Goal: Task Accomplishment & Management: Complete application form

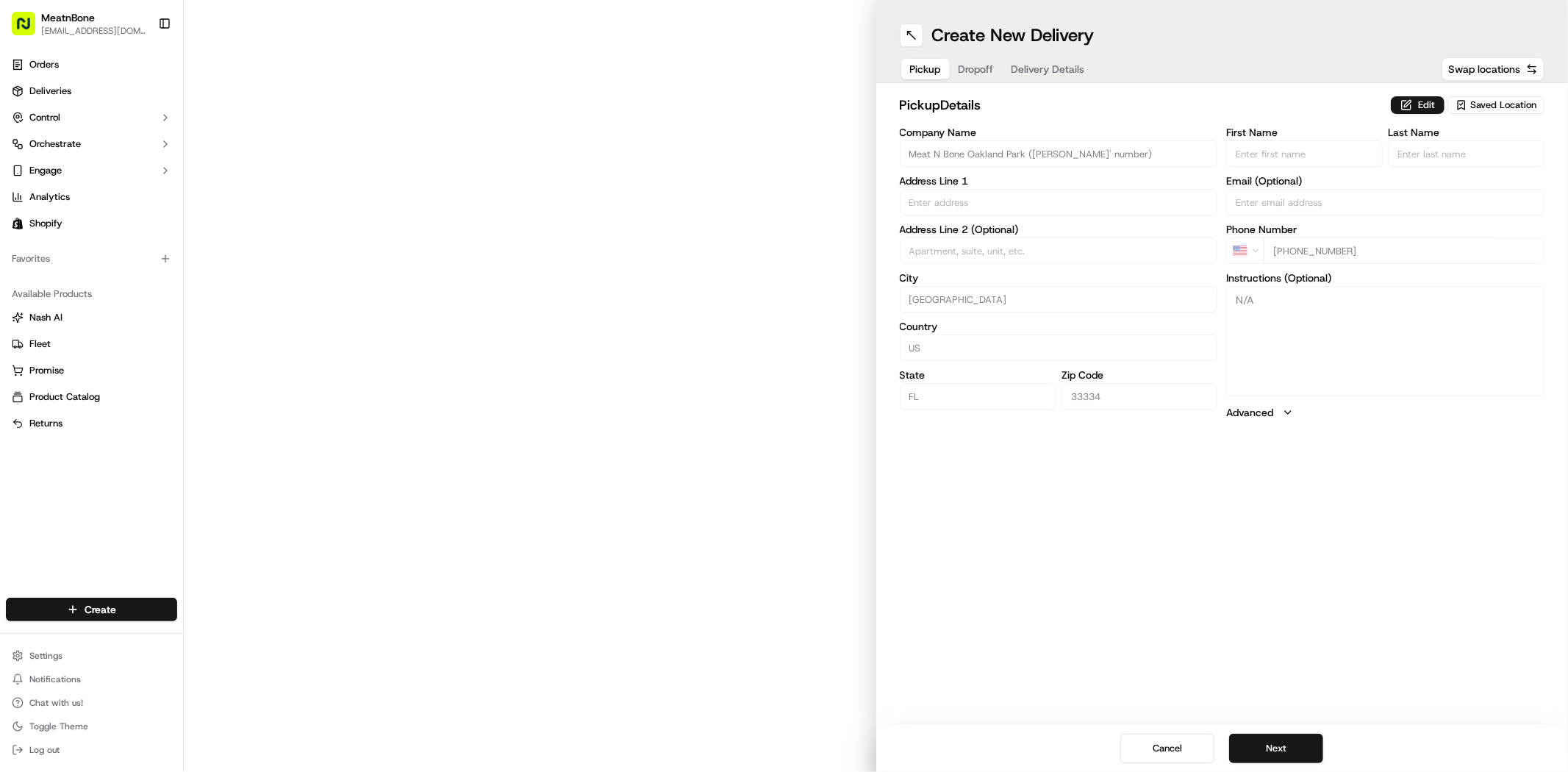
type input "[STREET_ADDRESS][PERSON_NAME]"
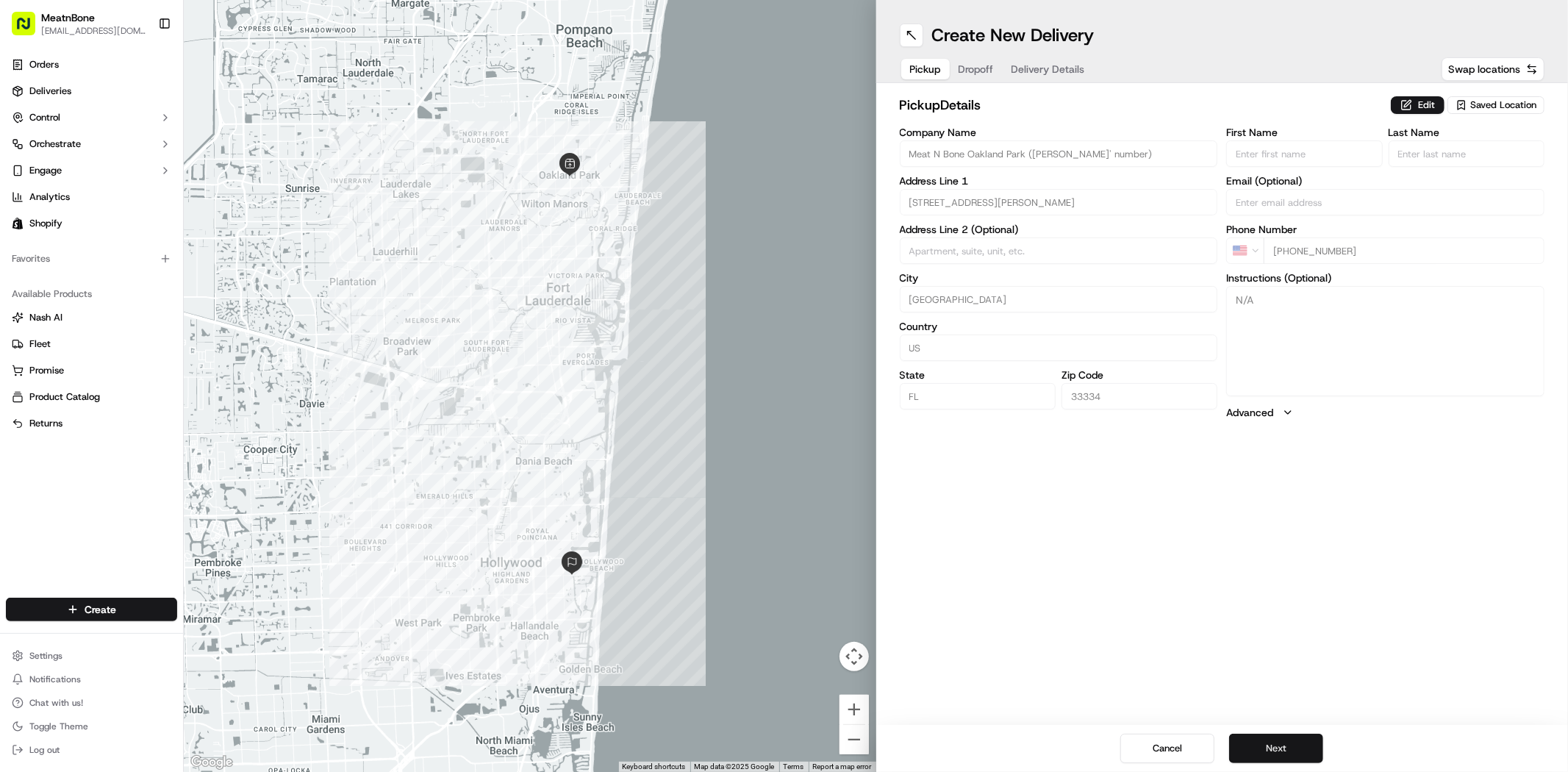
click at [1283, 748] on button "Next" at bounding box center [1276, 748] width 94 height 29
click at [1287, 745] on button "Next" at bounding box center [1276, 748] width 94 height 29
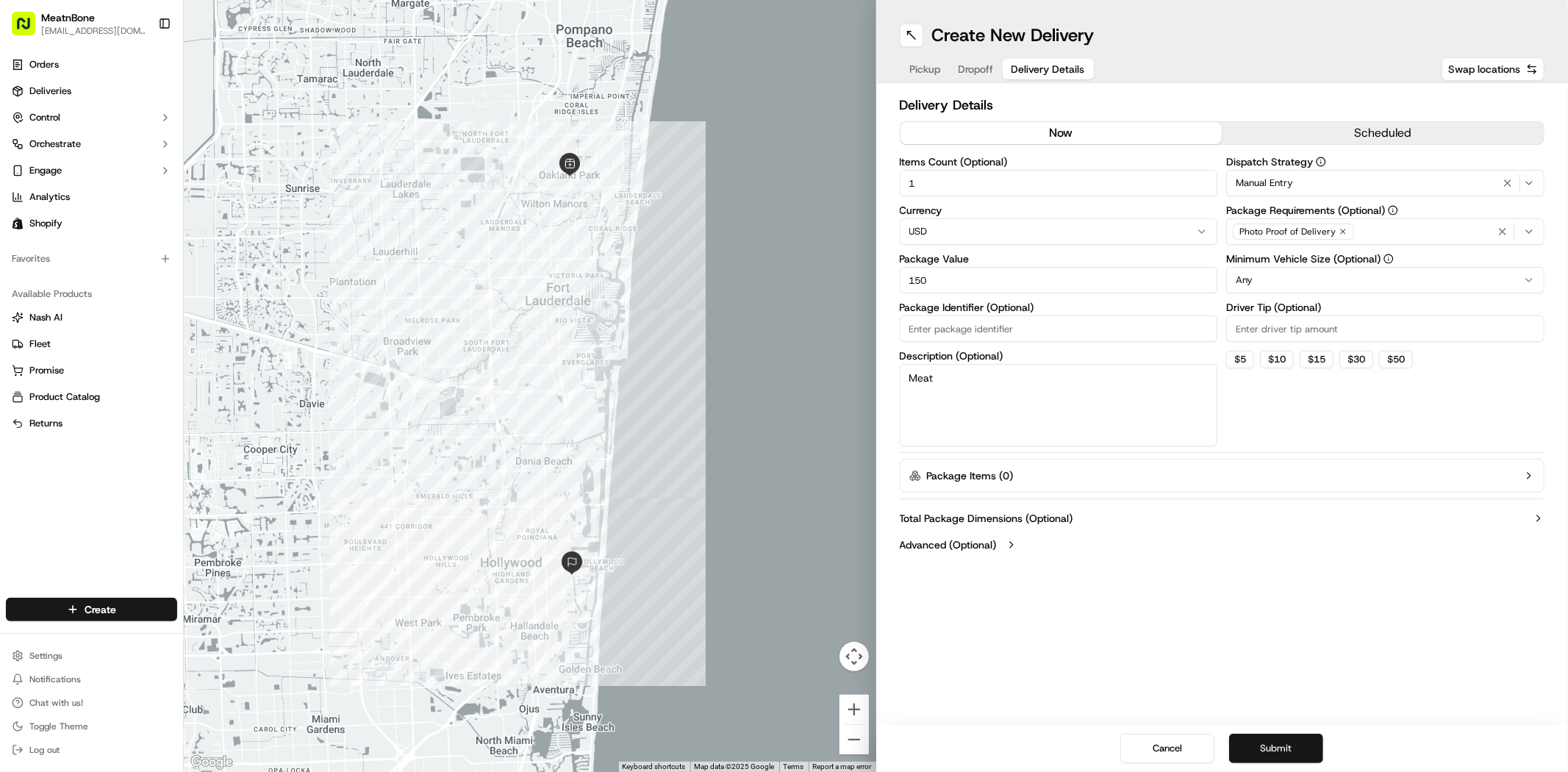
click at [1286, 745] on button "Submit" at bounding box center [1276, 748] width 94 height 29
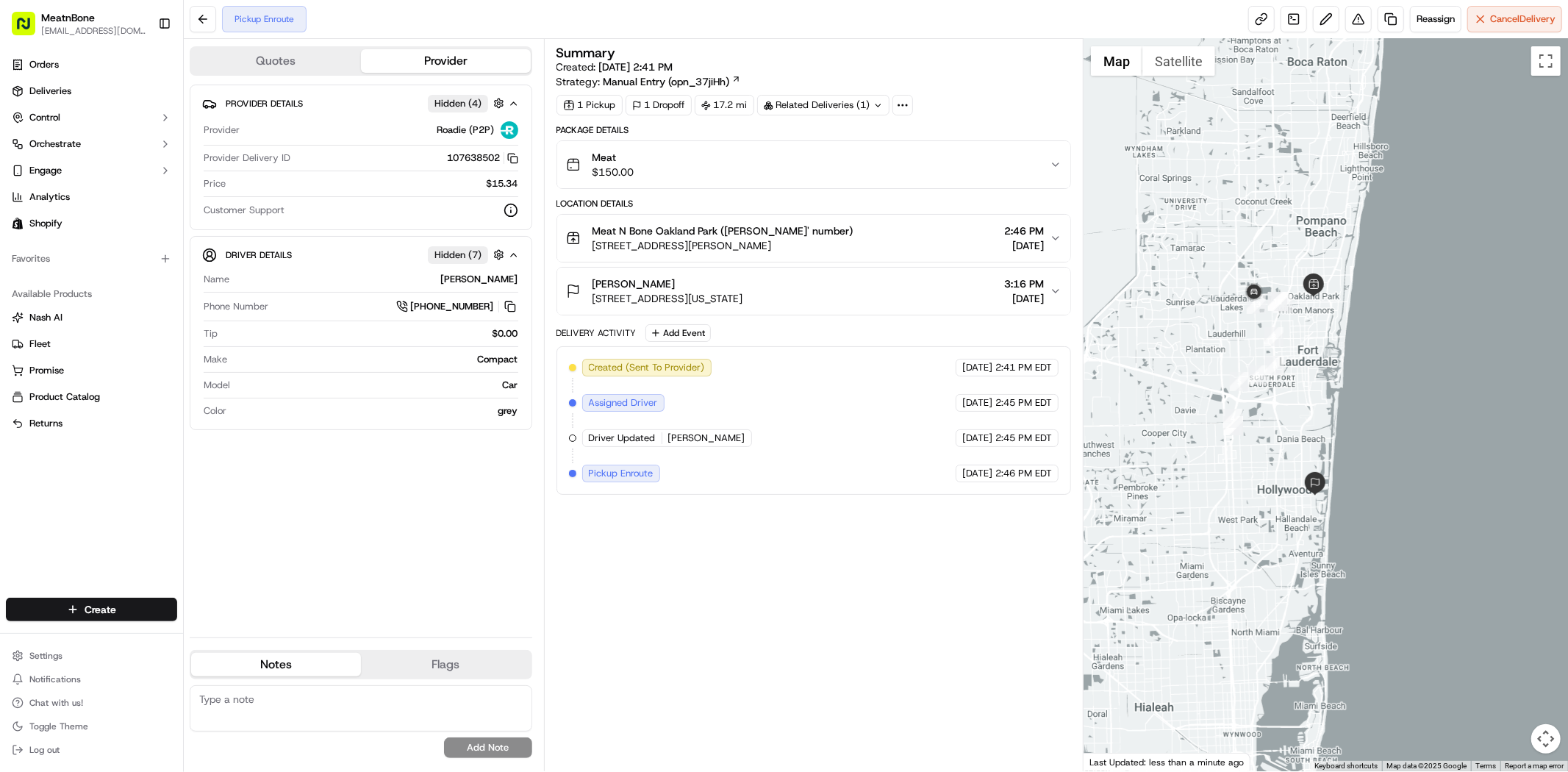
drag, startPoint x: 1201, startPoint y: 138, endPoint x: 1231, endPoint y: 246, distance: 112.1
click at [1231, 246] on div at bounding box center [1326, 405] width 485 height 732
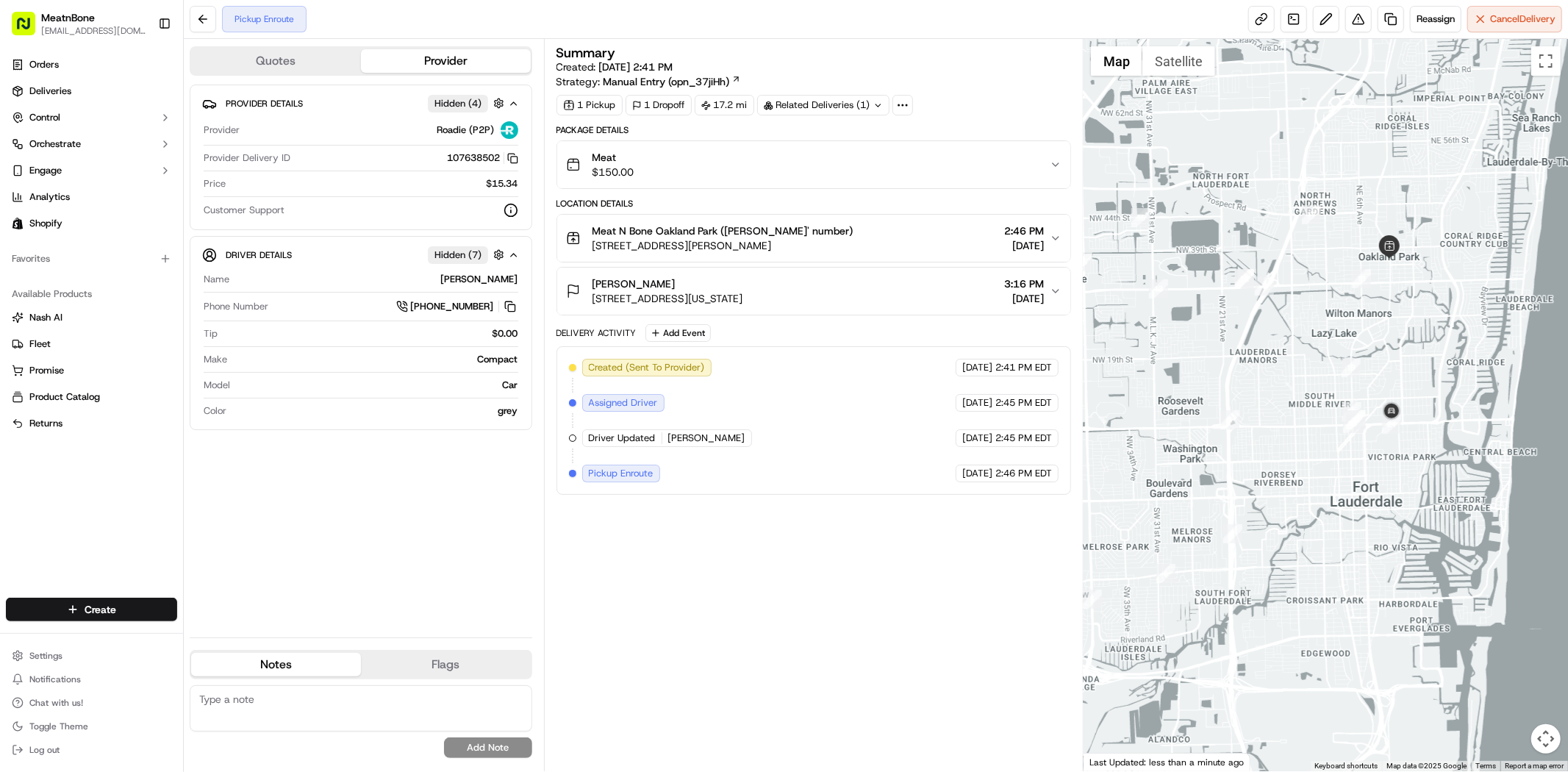
drag, startPoint x: 1364, startPoint y: 286, endPoint x: 1423, endPoint y: 336, distance: 77.3
click at [1423, 336] on div at bounding box center [1326, 405] width 485 height 732
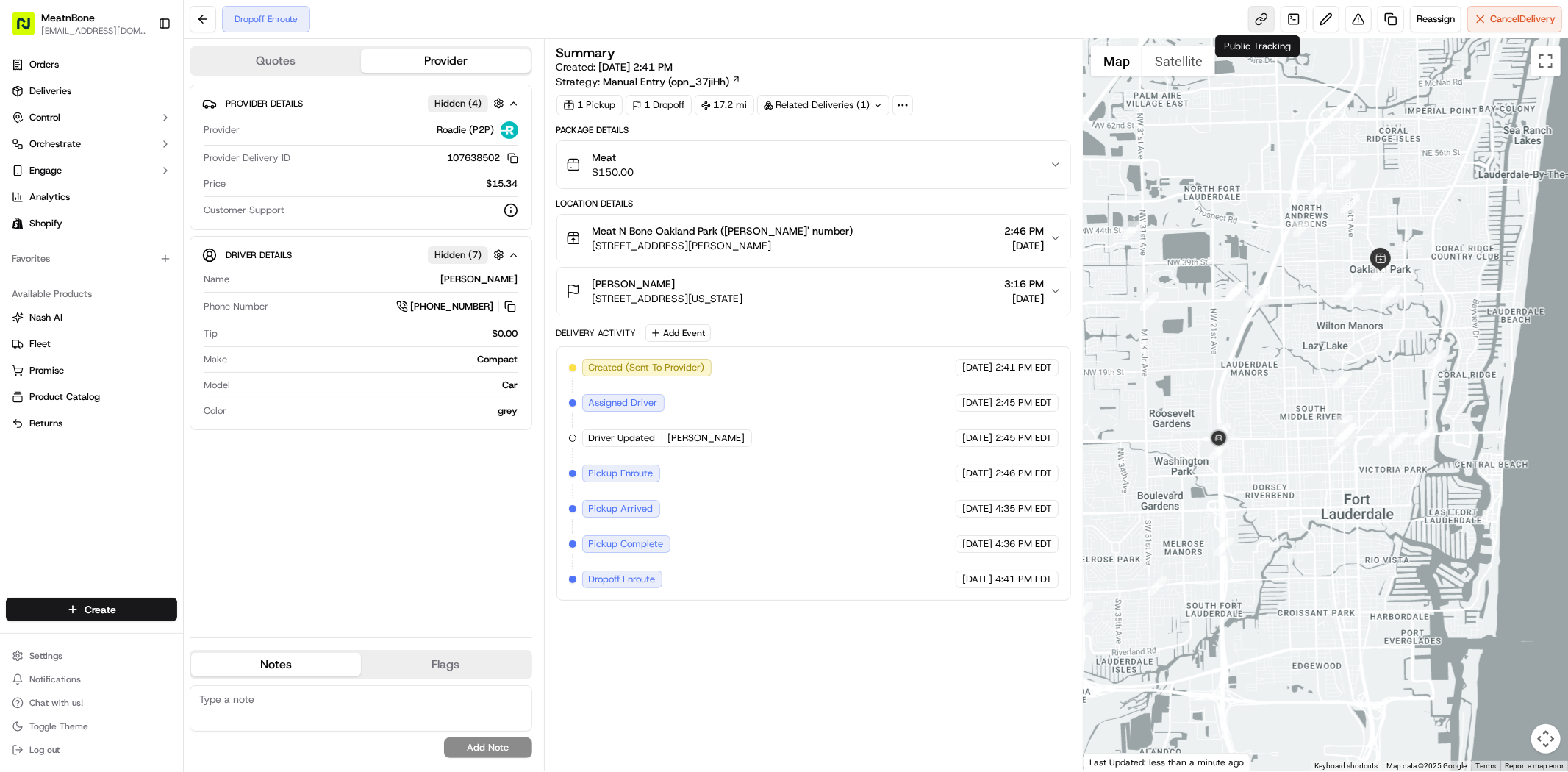
click at [1250, 17] on link at bounding box center [1261, 19] width 27 height 27
